Goal: Navigation & Orientation: Find specific page/section

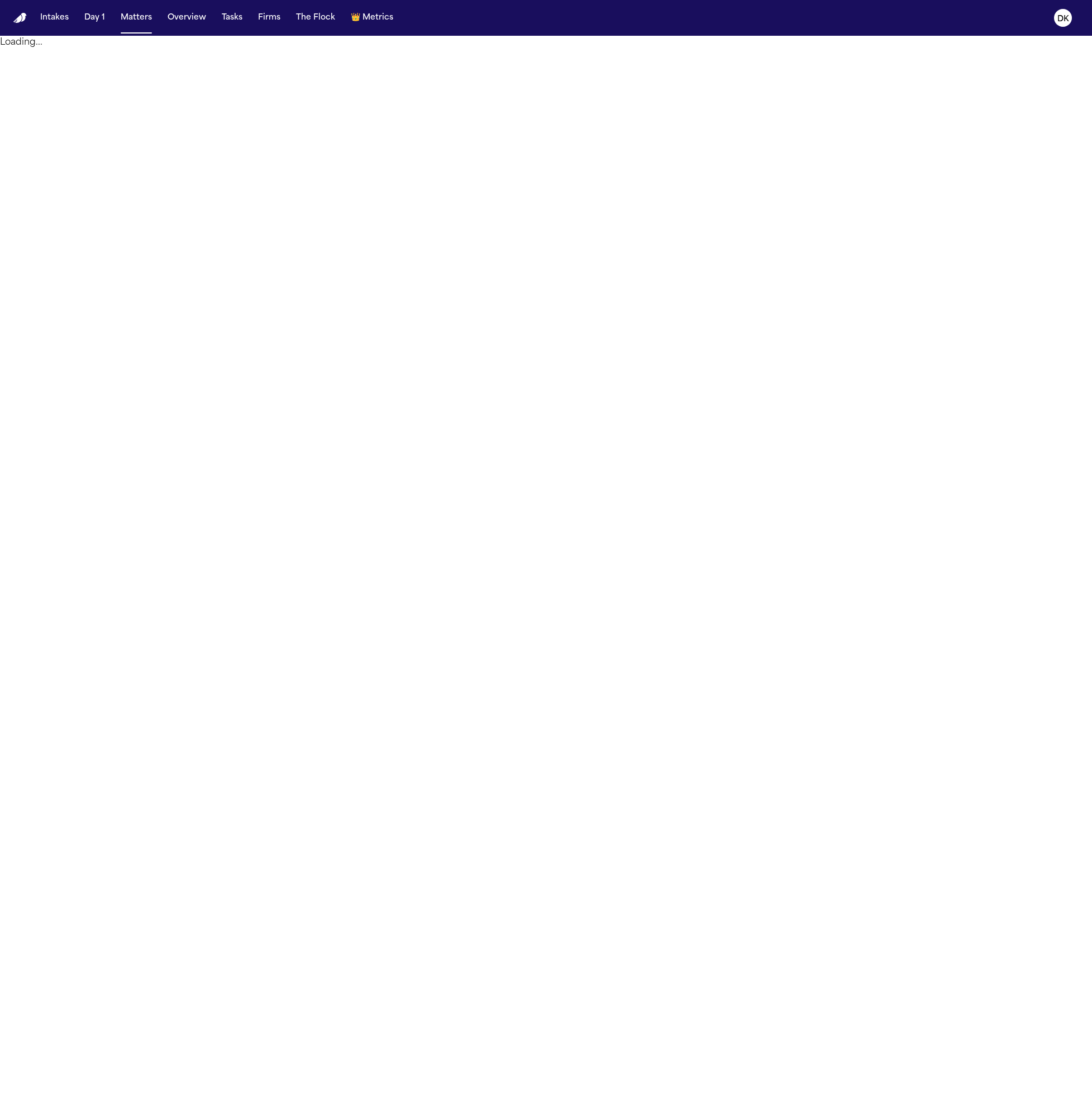
click at [263, 17] on button "Firms" at bounding box center [268, 17] width 31 height 20
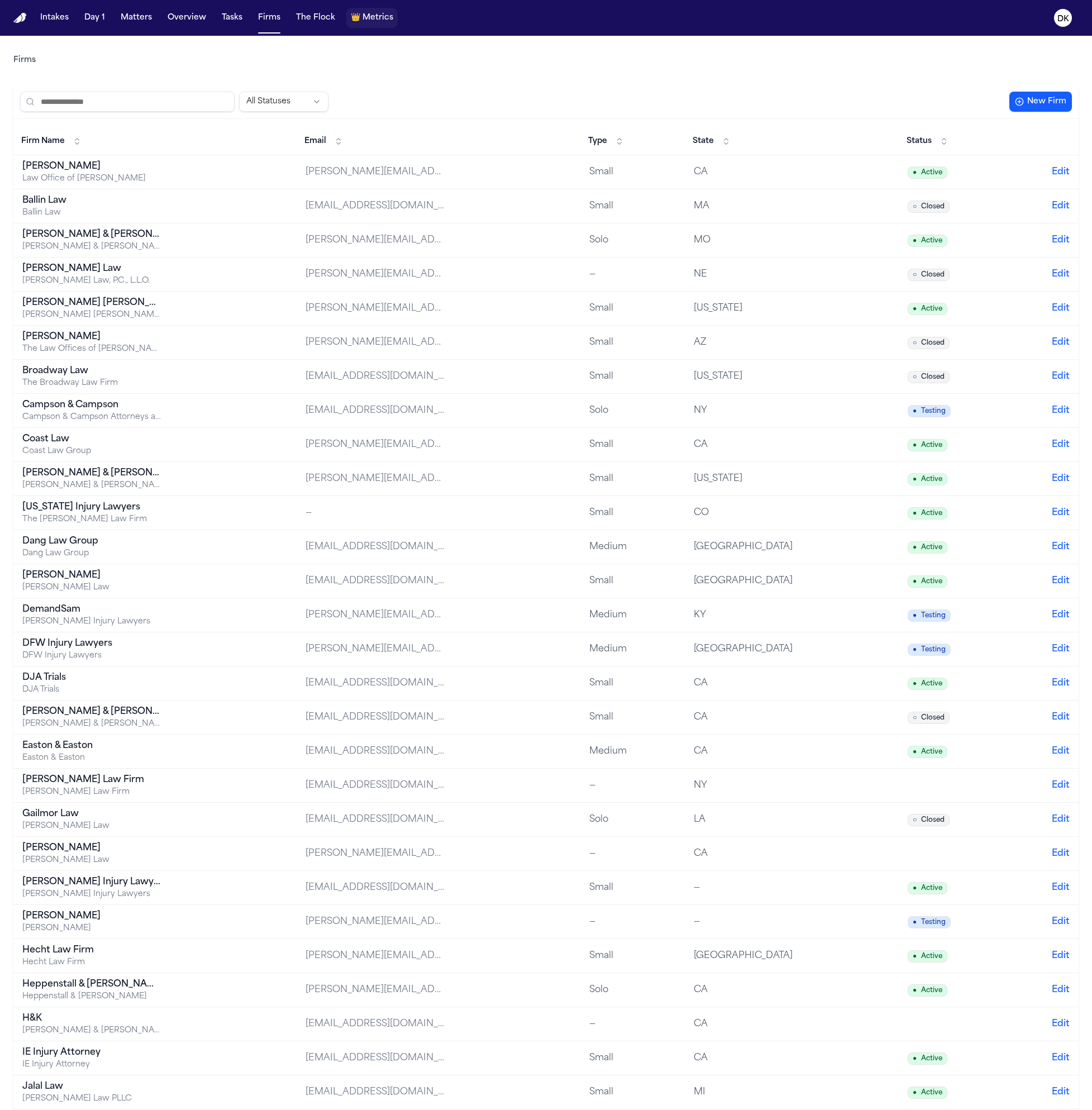
click at [351, 20] on span "👑" at bounding box center [356, 18] width 9 height 11
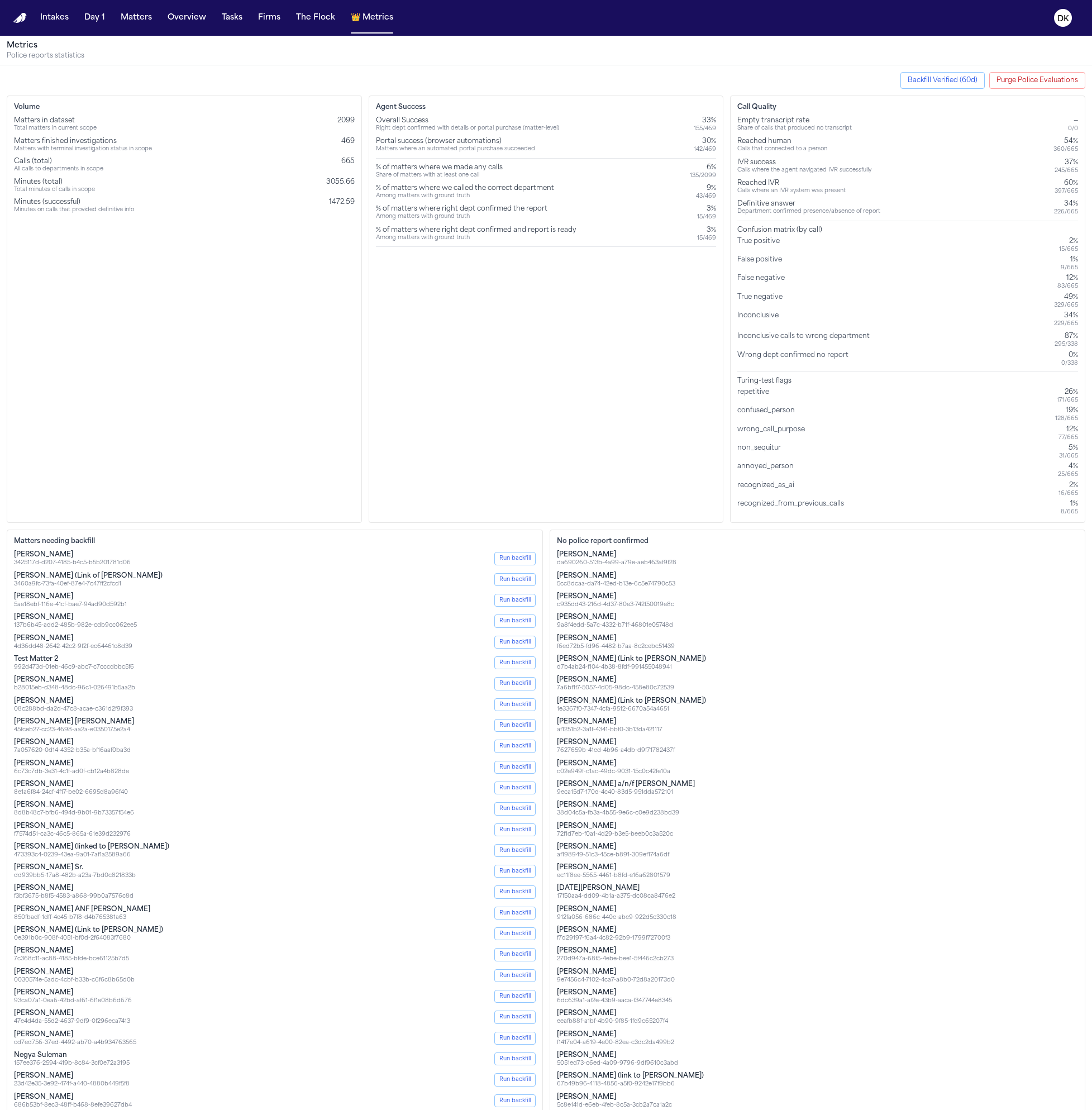
click at [247, 306] on div "Volume Matters in dataset Total matters in current scope 2099 Matters finished …" at bounding box center [184, 309] width 356 height 428
click at [346, 141] on span "469" at bounding box center [348, 140] width 13 height 7
click at [329, 159] on div "Calls (total) All calls to departments in scope 665" at bounding box center [184, 164] width 341 height 16
click at [273, 173] on div "Matters in dataset Total matters in current scope 2099 Matters finished investi…" at bounding box center [184, 165] width 341 height 98
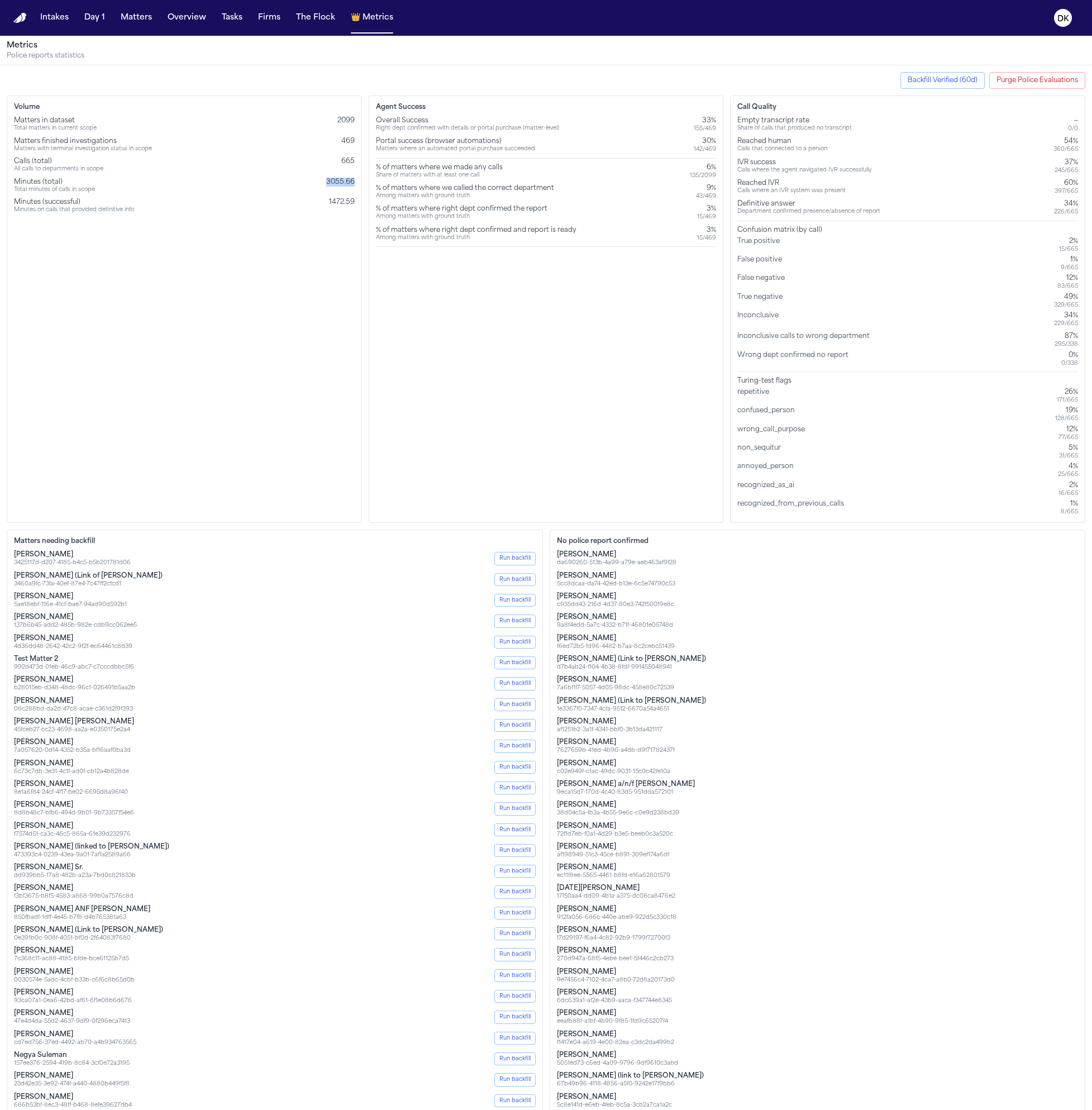
click at [273, 173] on div "Matters in dataset Total matters in current scope 2099 Matters finished investi…" at bounding box center [184, 165] width 341 height 98
click at [295, 128] on div "Matters in dataset Total matters in current scope 2099" at bounding box center [184, 124] width 341 height 16
click at [350, 124] on span "2099" at bounding box center [346, 120] width 17 height 7
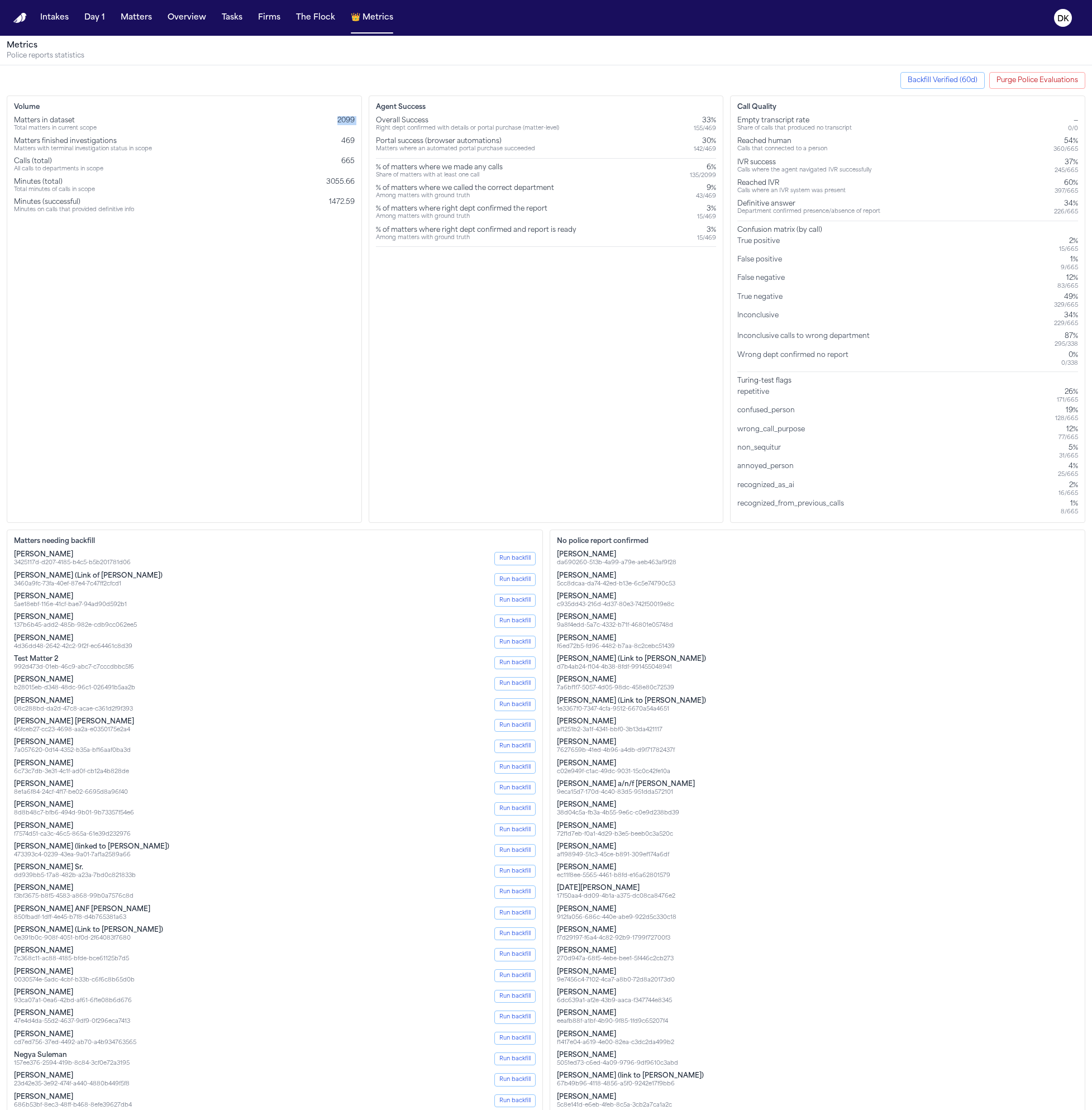
click at [350, 124] on span "2099" at bounding box center [346, 120] width 17 height 7
click at [344, 143] on span "469" at bounding box center [348, 140] width 13 height 7
click at [328, 148] on div "Matters finished investigations Matters with terminal investigation status in s…" at bounding box center [184, 144] width 341 height 16
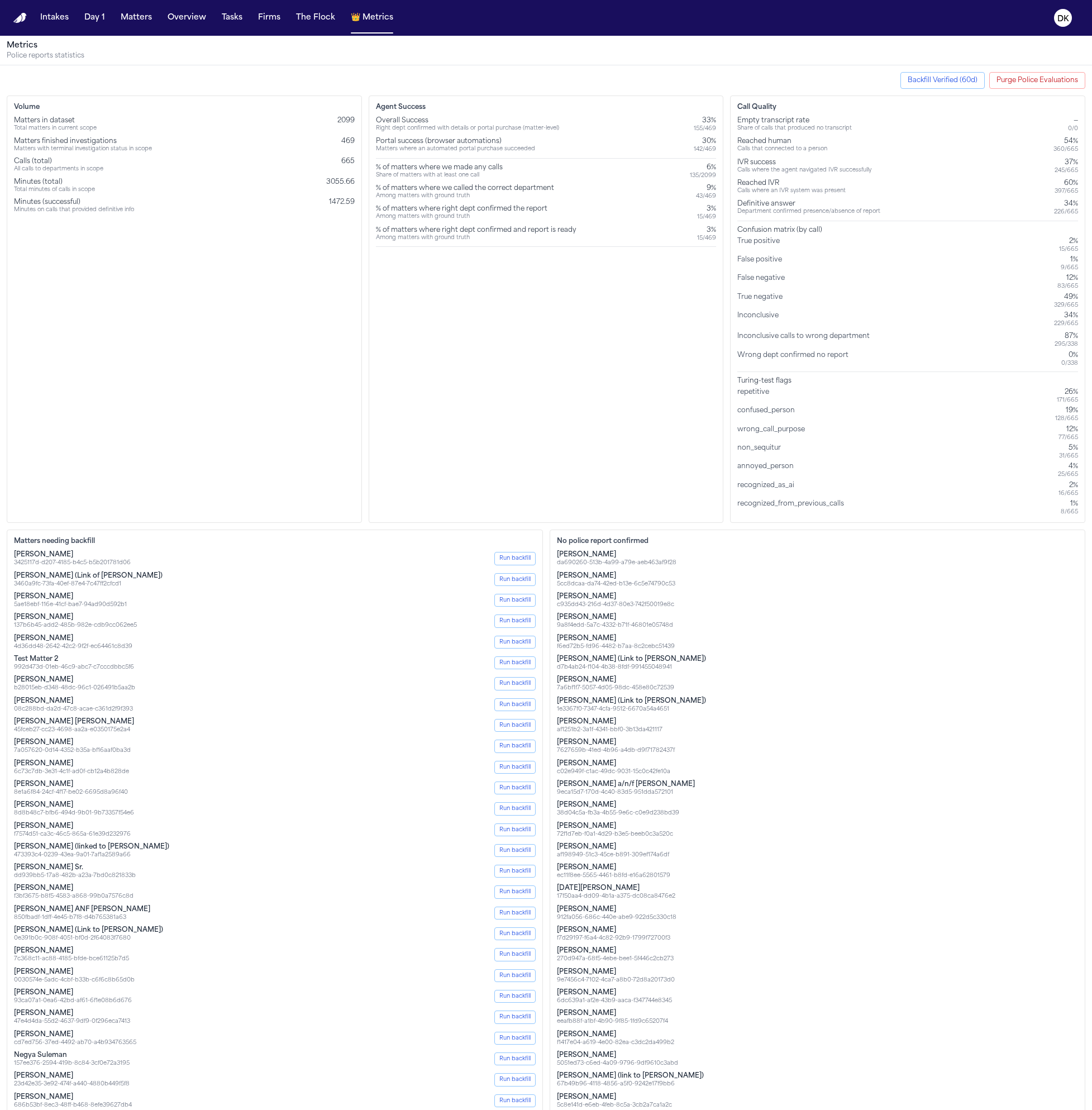
click at [281, 146] on div "Matters finished investigations Matters with terminal investigation status in s…" at bounding box center [184, 144] width 341 height 16
click at [337, 146] on div "Matters finished investigations Matters with terminal investigation status in s…" at bounding box center [184, 144] width 341 height 16
click at [354, 158] on span "665" at bounding box center [348, 161] width 13 height 7
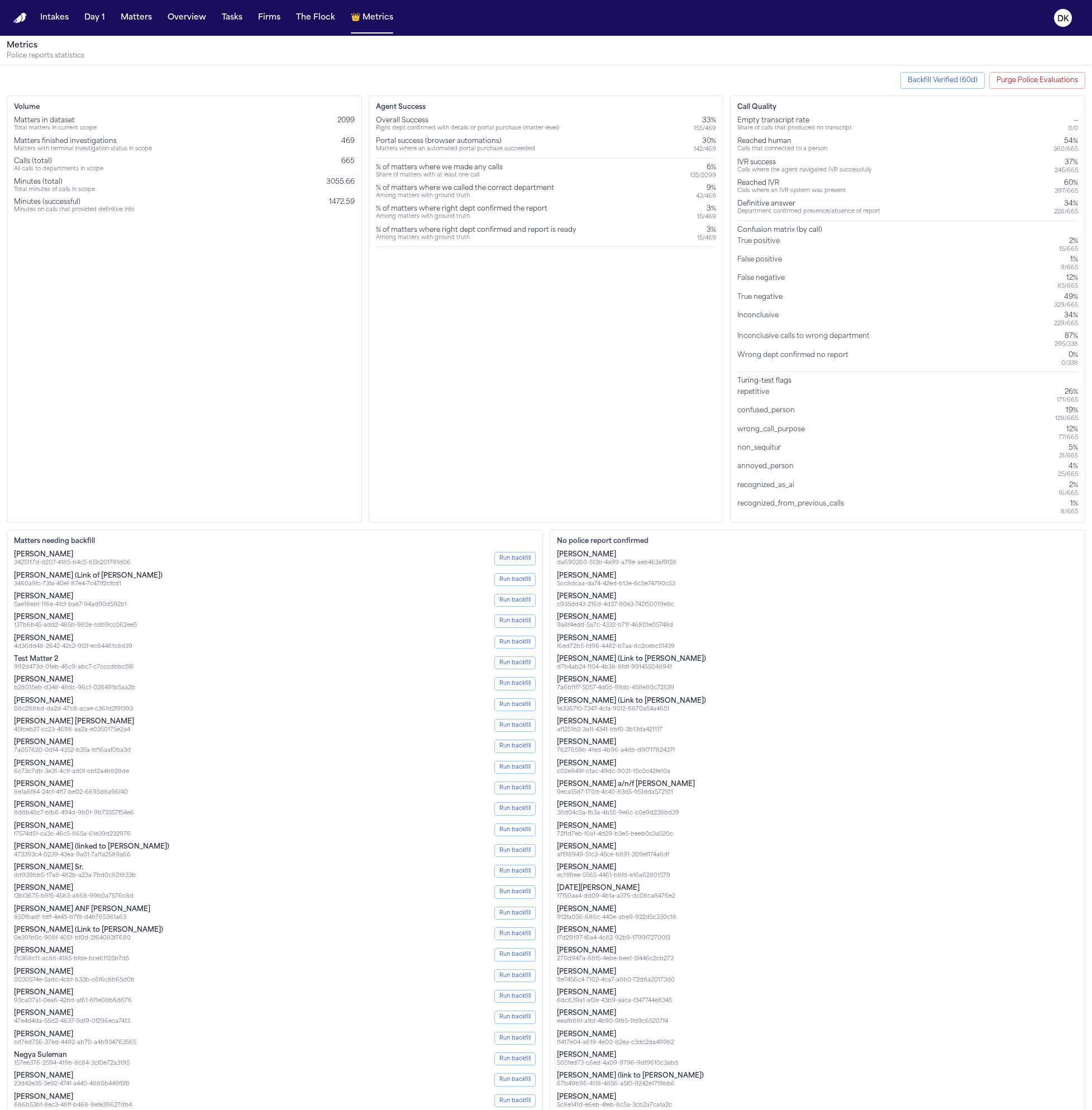
click at [344, 142] on span "469" at bounding box center [348, 140] width 13 height 7
click at [345, 142] on span "469" at bounding box center [348, 140] width 13 height 7
click at [335, 158] on div "Calls (total) All calls to departments in scope 665" at bounding box center [184, 164] width 341 height 16
click at [339, 133] on div "Matters in dataset Total matters in current scope 2099 Matters finished investi…" at bounding box center [184, 165] width 341 height 98
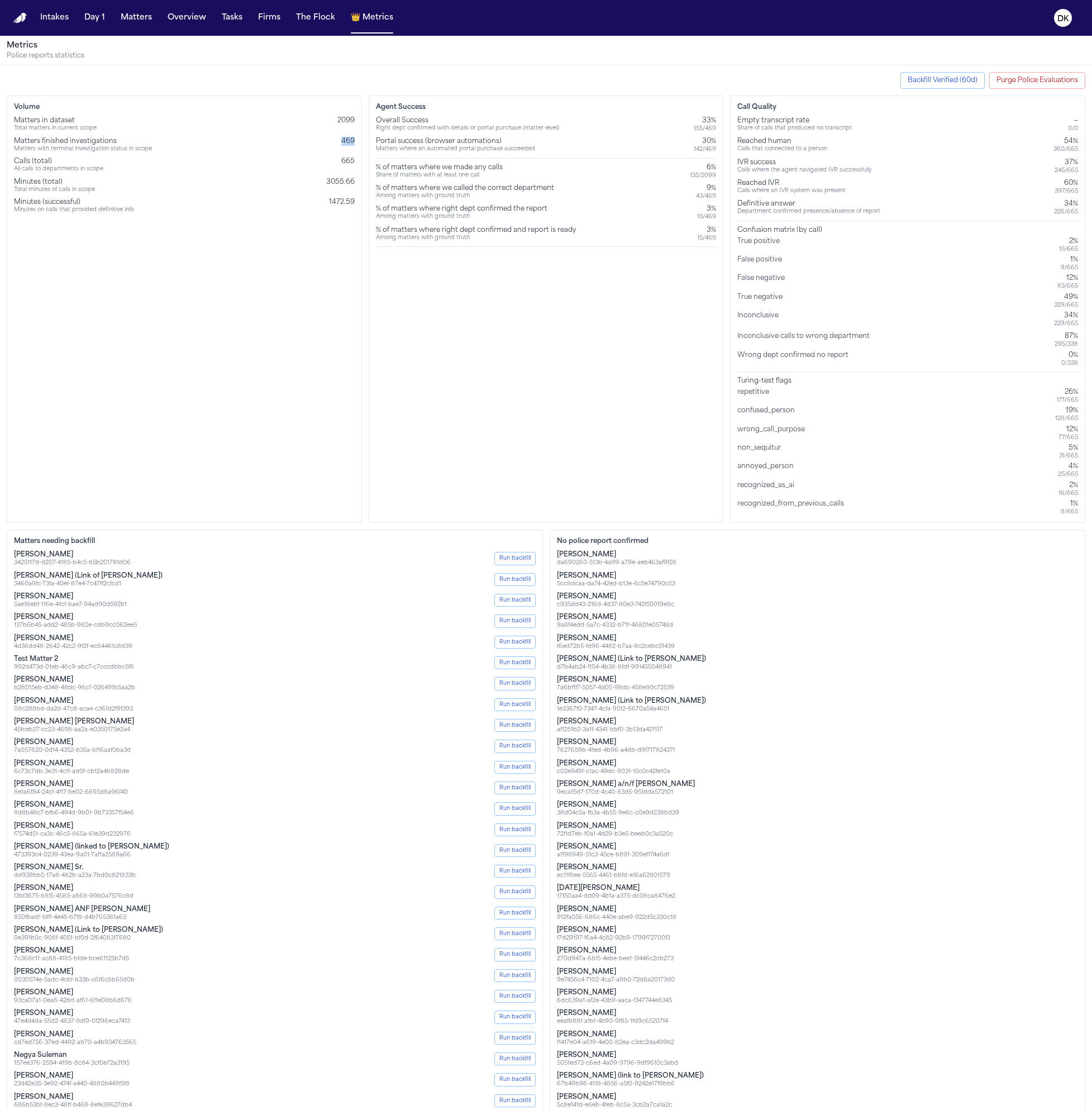
click at [335, 140] on div "Matters finished investigations Matters with terminal investigation status in s…" at bounding box center [184, 144] width 341 height 16
click at [264, 18] on button "Firms" at bounding box center [268, 17] width 31 height 20
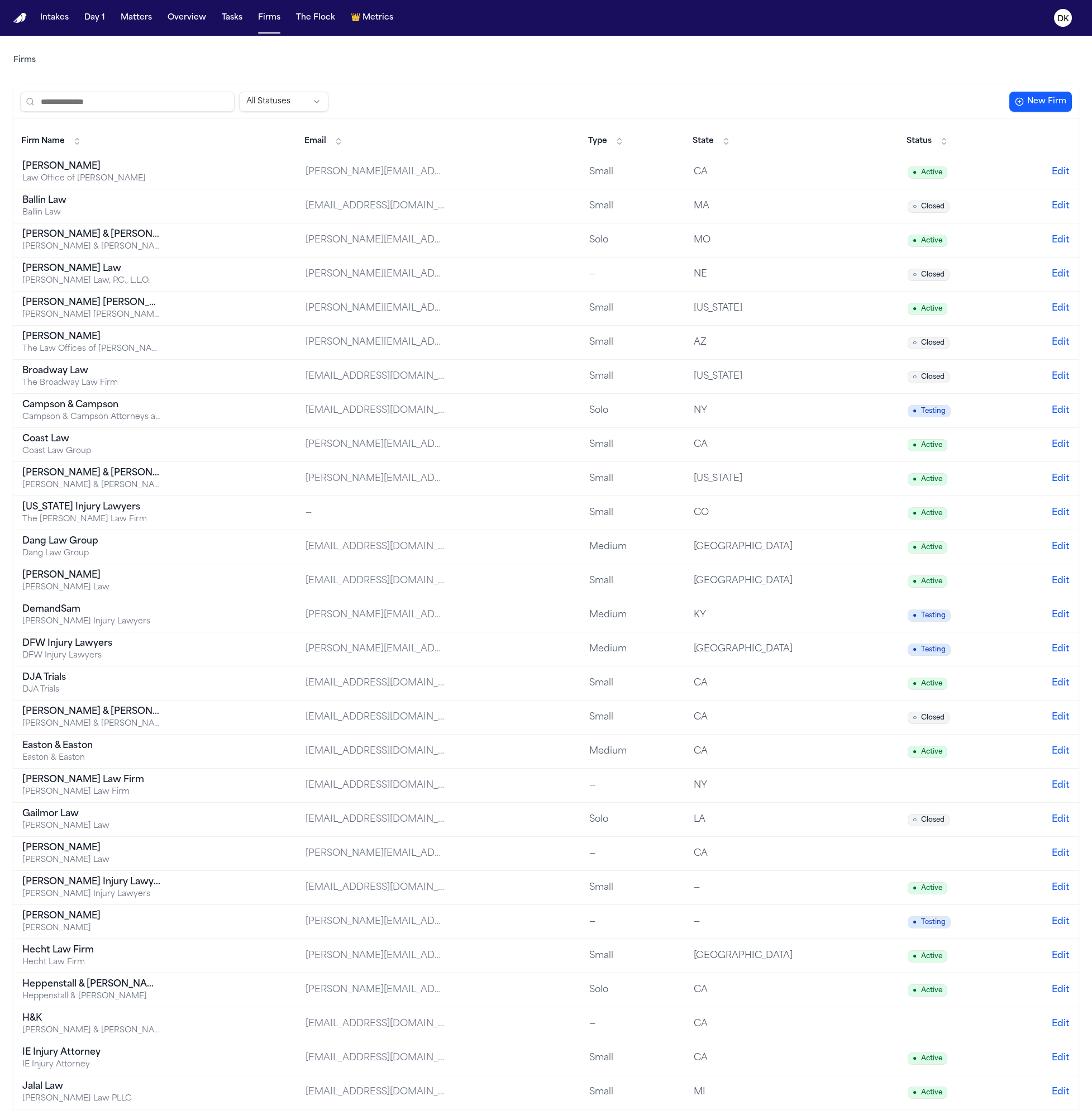
click at [143, 230] on div "[PERSON_NAME] & [PERSON_NAME]" at bounding box center [92, 234] width 139 height 13
